Goal: Complete application form

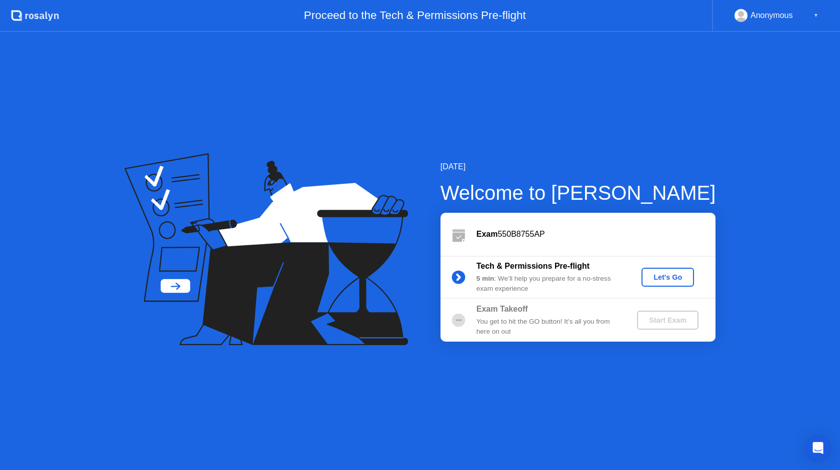
click at [652, 274] on div "Let's Go" at bounding box center [667, 277] width 44 height 8
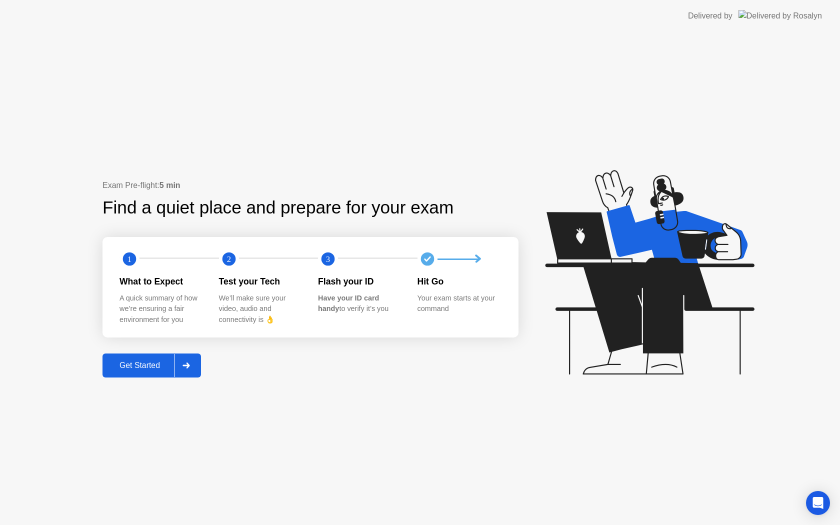
click at [153, 370] on div "Get Started" at bounding box center [139, 365] width 68 height 9
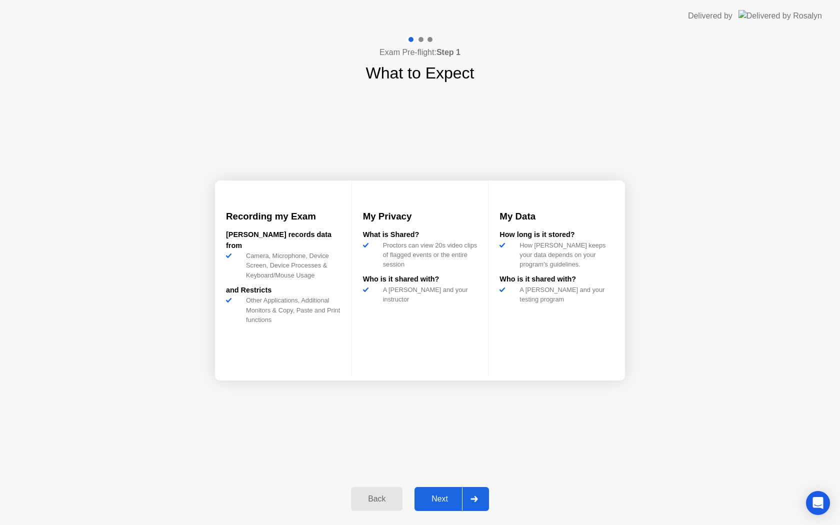
click at [431, 503] on div "Next" at bounding box center [439, 498] width 44 height 9
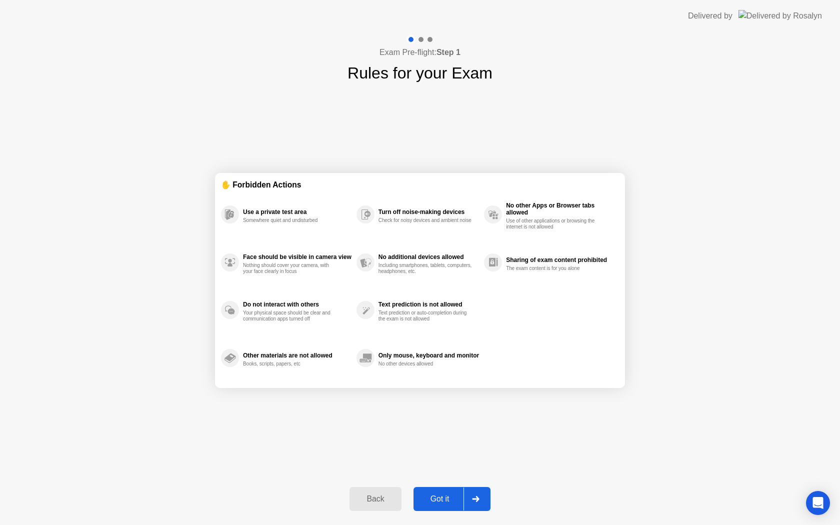
click at [431, 503] on div "Got it" at bounding box center [439, 498] width 47 height 9
select select "**********"
select select "*******"
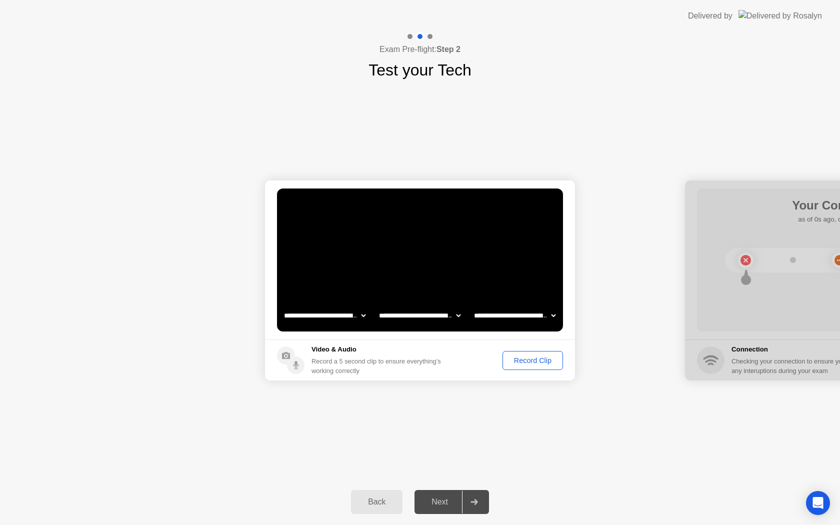
click at [527, 356] on div "Record Clip" at bounding box center [532, 360] width 53 height 8
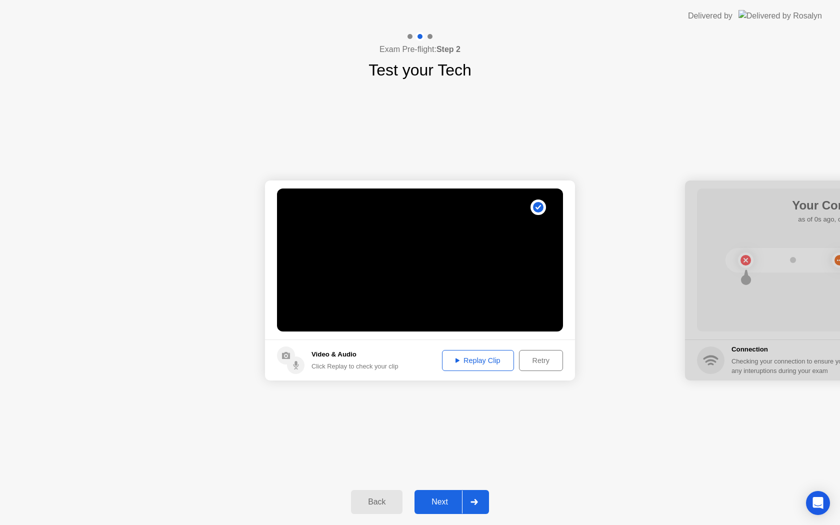
click at [444, 505] on div "Next" at bounding box center [439, 501] width 44 height 9
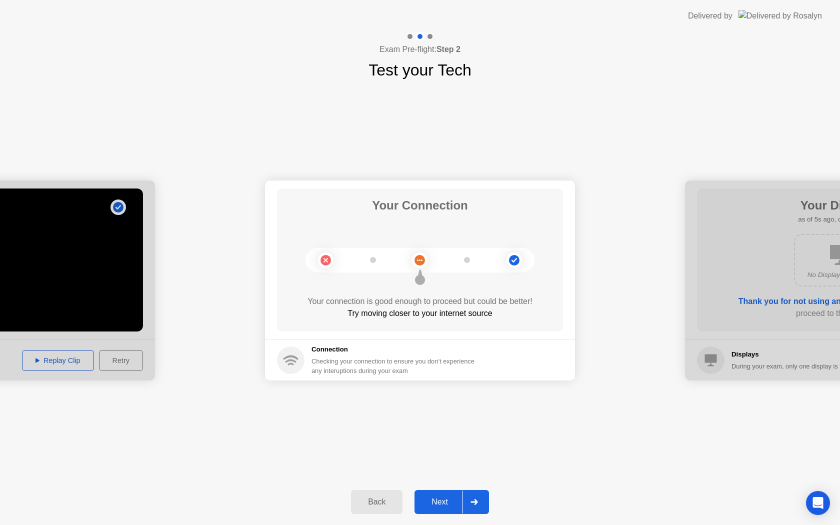
click at [444, 505] on div "Next" at bounding box center [439, 501] width 44 height 9
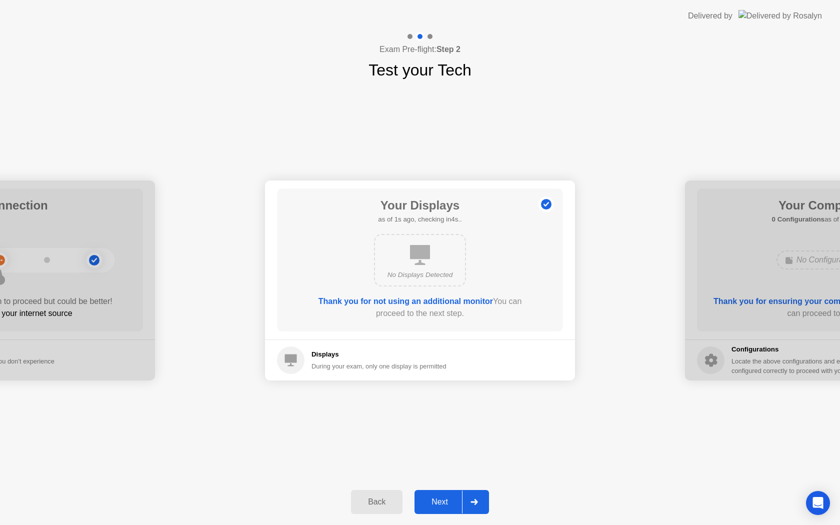
click at [444, 505] on div "Next" at bounding box center [439, 501] width 44 height 9
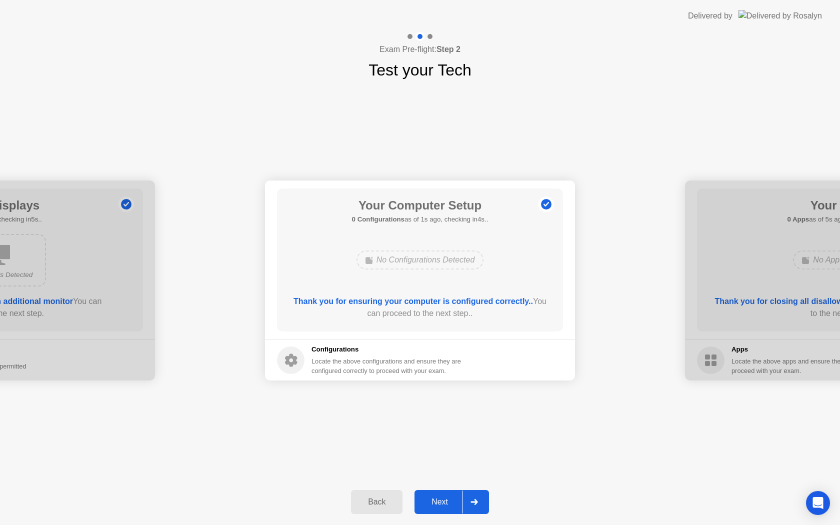
click at [444, 505] on div "Next" at bounding box center [439, 501] width 44 height 9
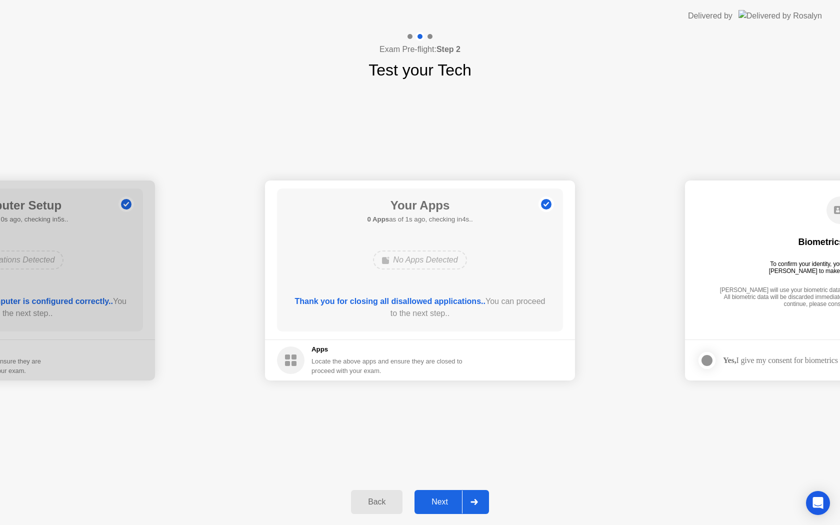
click at [444, 505] on div "Next" at bounding box center [439, 501] width 44 height 9
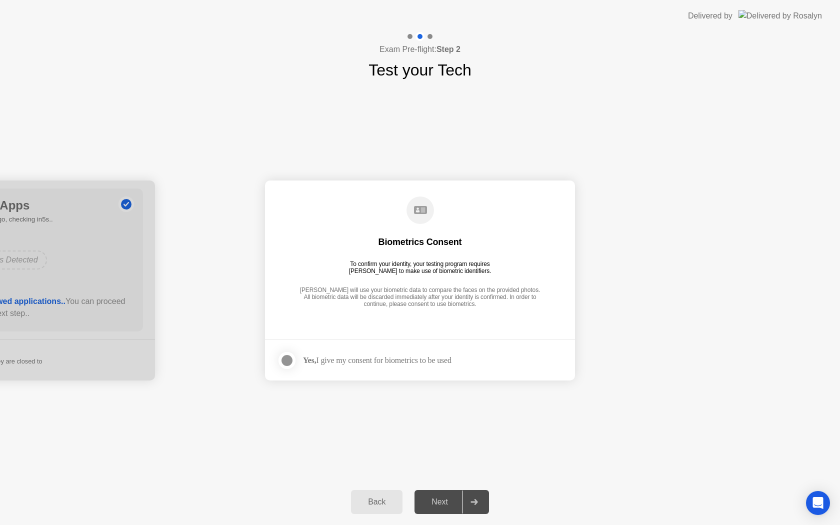
click at [291, 360] on div at bounding box center [287, 360] width 12 height 12
click at [441, 495] on button "Next" at bounding box center [451, 502] width 74 height 24
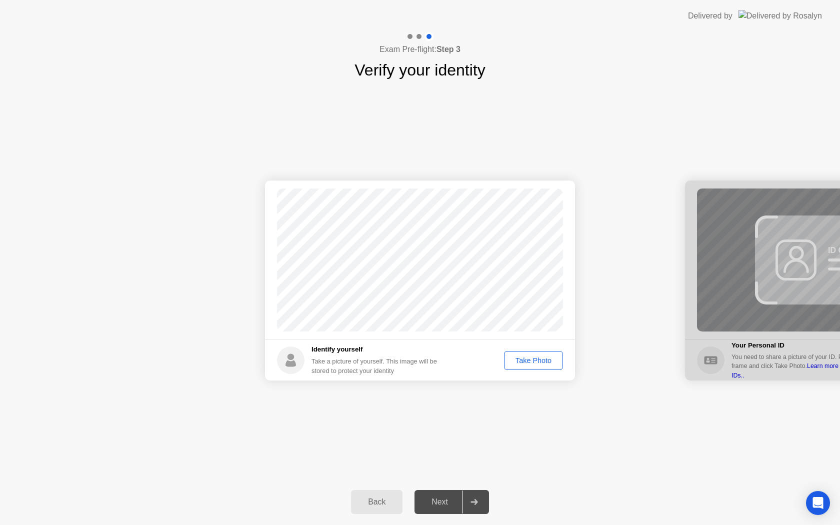
click at [542, 359] on div "Take Photo" at bounding box center [533, 360] width 52 height 8
click at [424, 497] on div "Next" at bounding box center [439, 501] width 44 height 9
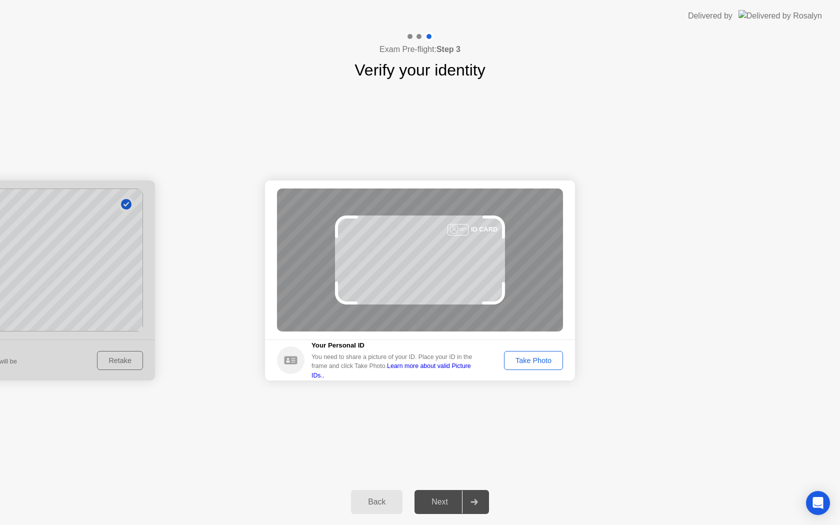
click at [512, 362] on div "Take Photo" at bounding box center [533, 360] width 52 height 8
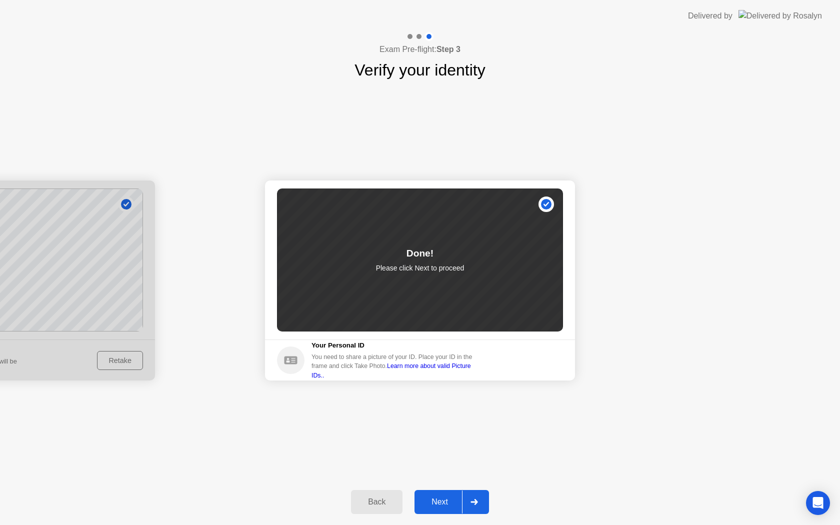
click at [449, 503] on div "Next" at bounding box center [439, 501] width 44 height 9
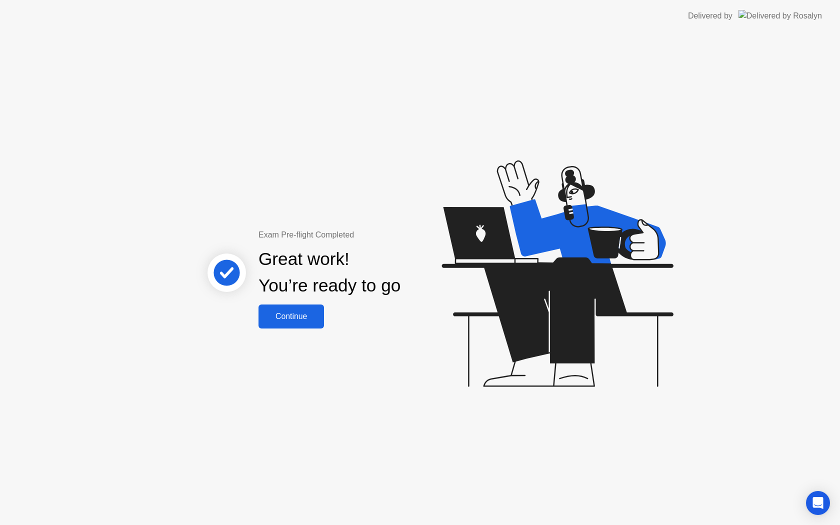
click at [311, 319] on div "Continue" at bounding box center [290, 316] width 59 height 9
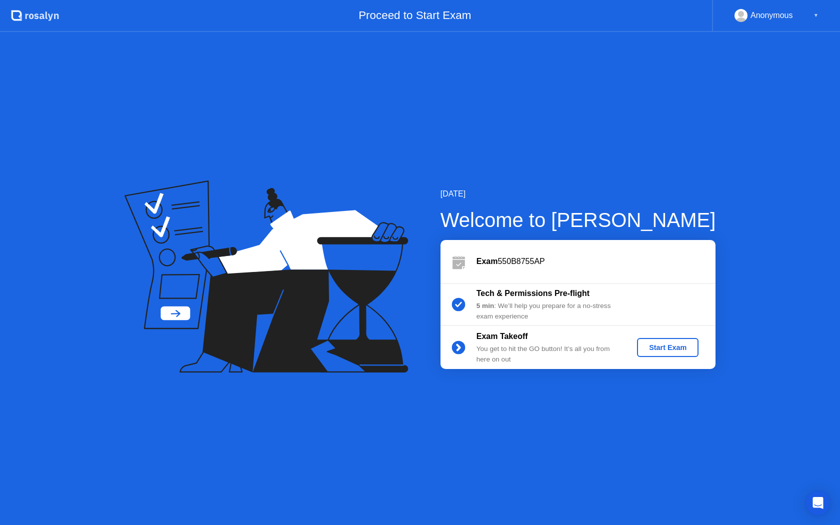
click at [660, 345] on div "Start Exam" at bounding box center [667, 347] width 53 height 8
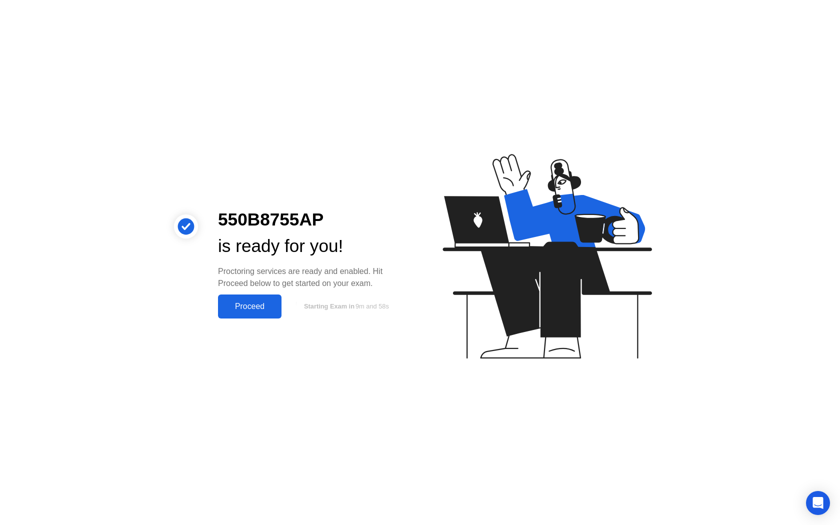
click at [243, 305] on div "Proceed" at bounding box center [249, 306] width 57 height 9
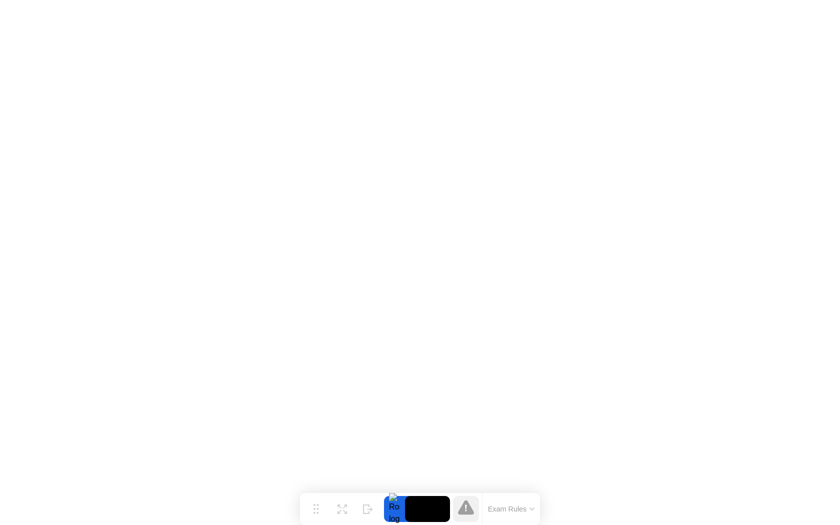
click at [419, 508] on video at bounding box center [427, 509] width 45 height 26
